Goal: Communication & Community: Answer question/provide support

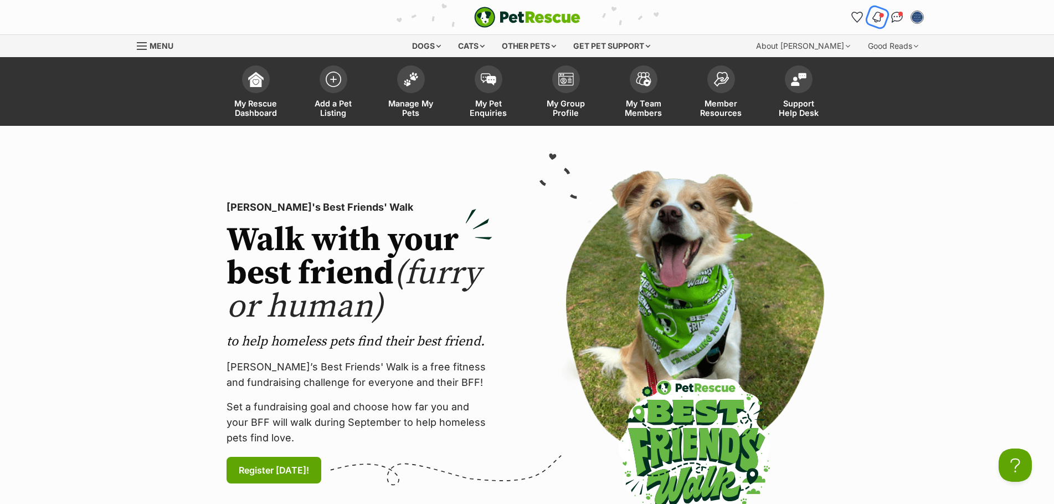
click at [881, 19] on img "Notifications" at bounding box center [877, 17] width 12 height 13
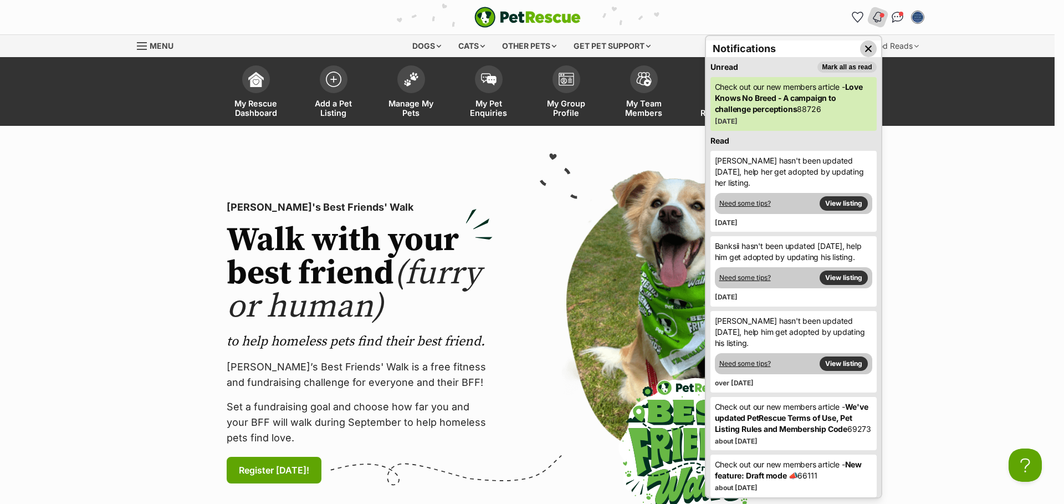
click at [862, 44] on img "Close dropdown" at bounding box center [868, 49] width 12 height 12
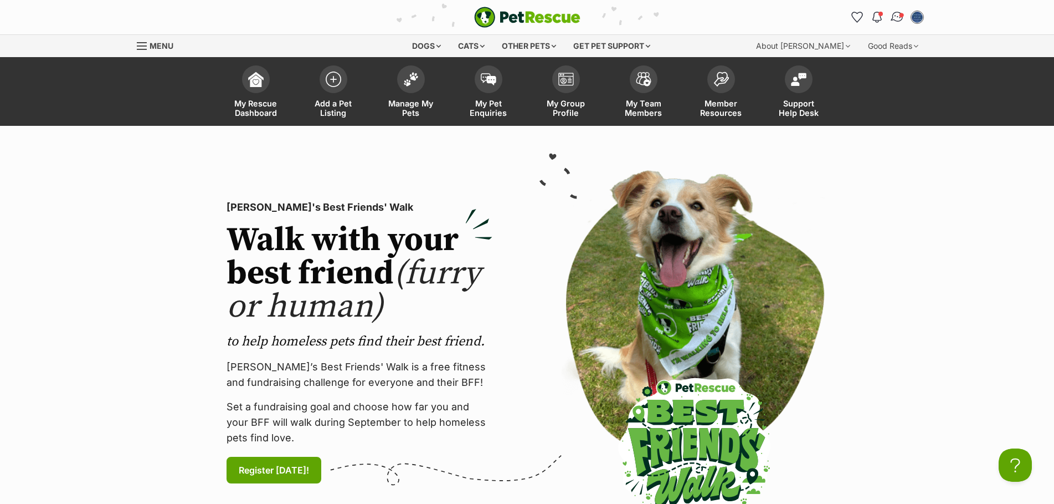
click at [896, 15] on img "Conversations" at bounding box center [897, 17] width 15 height 14
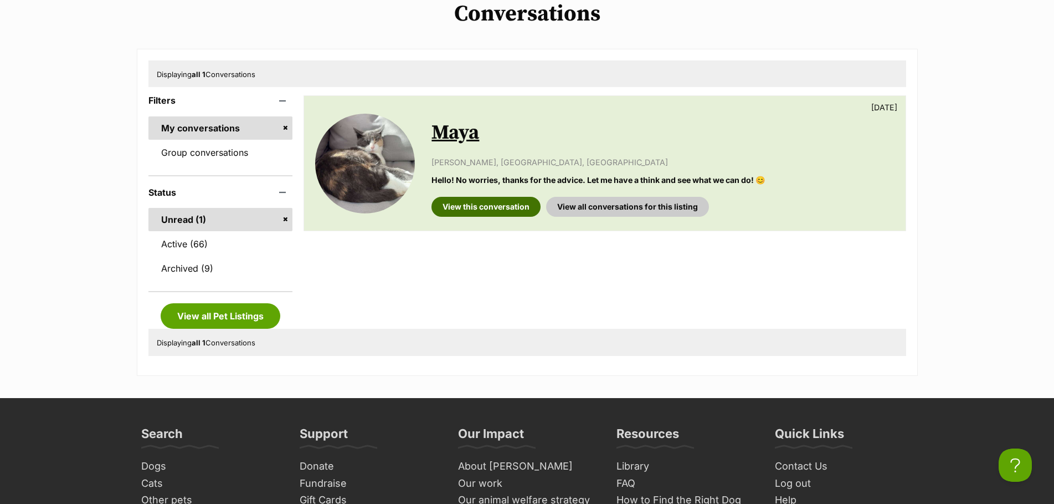
click at [469, 207] on link "View this conversation" at bounding box center [486, 207] width 109 height 20
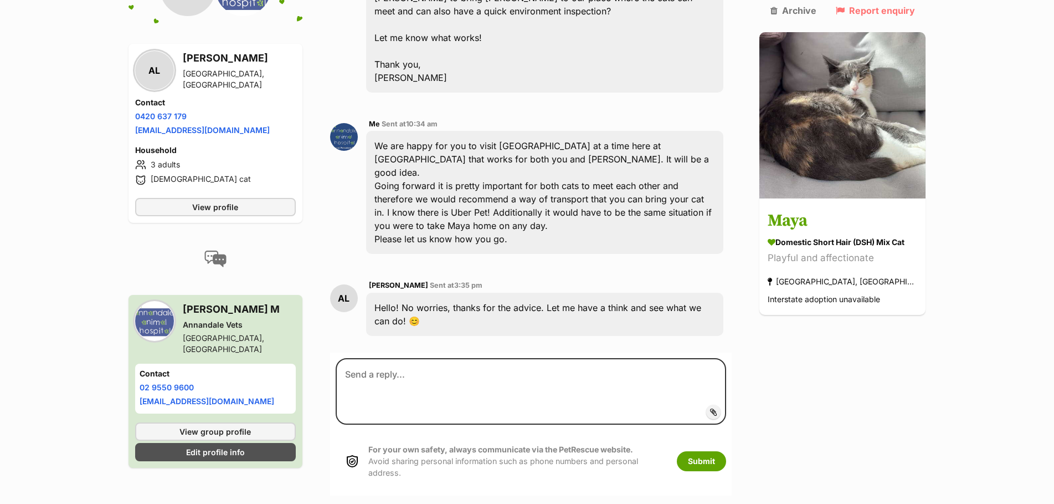
scroll to position [813, 0]
